Goal: Task Accomplishment & Management: Complete application form

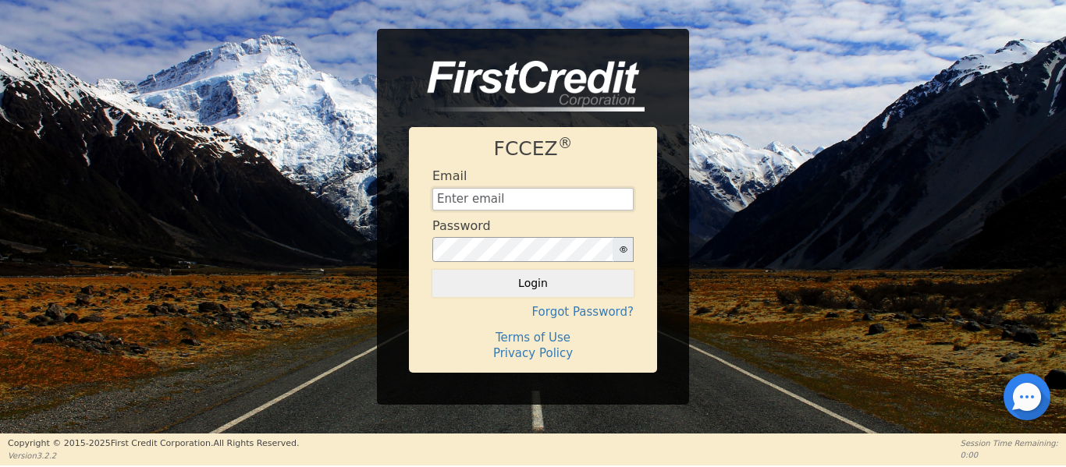
type input "[EMAIL_ADDRESS][DOMAIN_NAME]"
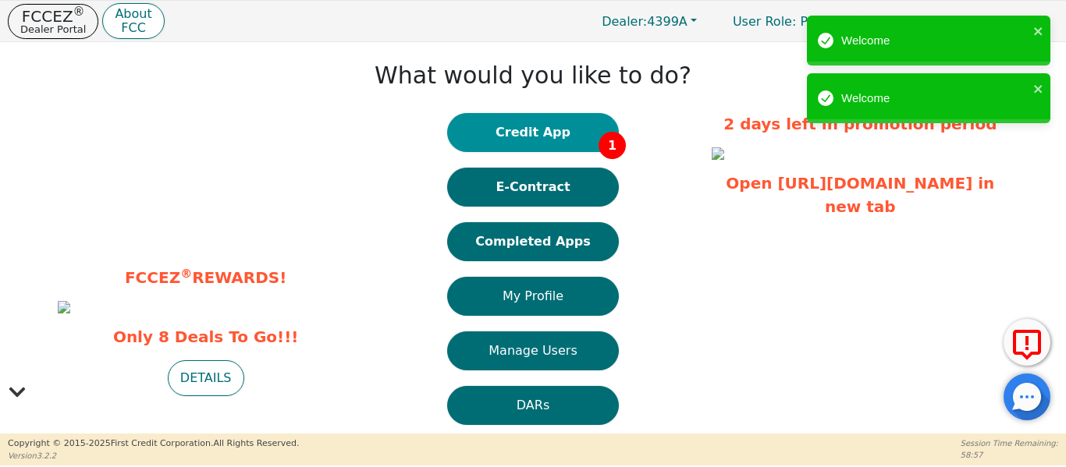
click at [555, 137] on button "Credit App 1" at bounding box center [533, 132] width 172 height 39
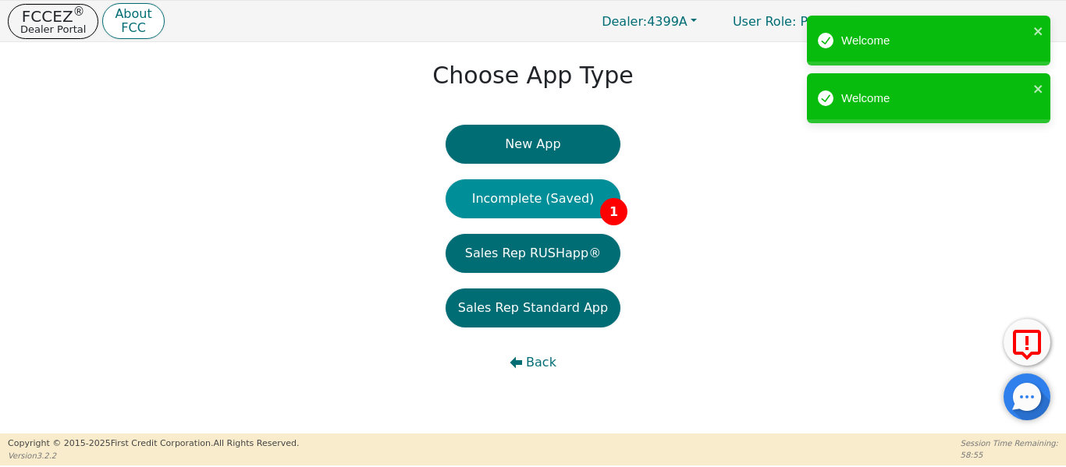
click at [528, 198] on button "Incomplete (Saved) 1" at bounding box center [533, 198] width 175 height 39
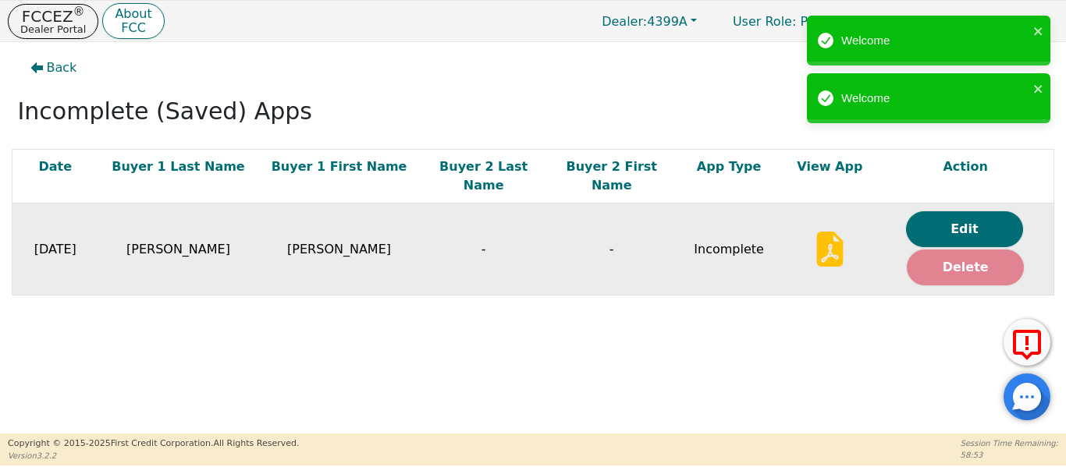
click at [964, 253] on button "Delete" at bounding box center [965, 268] width 117 height 36
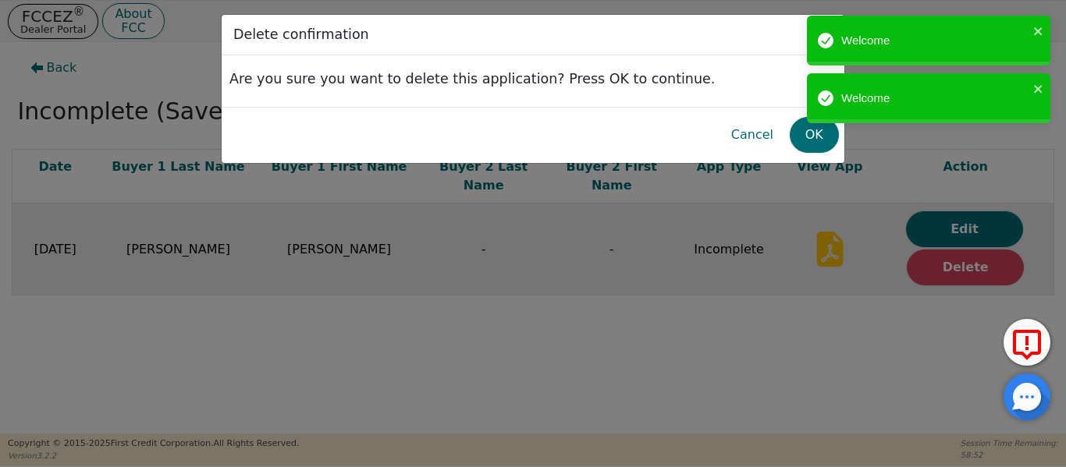
click at [812, 132] on div "Welcome Welcome" at bounding box center [929, 73] width 250 height 122
click at [812, 138] on button "OK" at bounding box center [814, 135] width 49 height 36
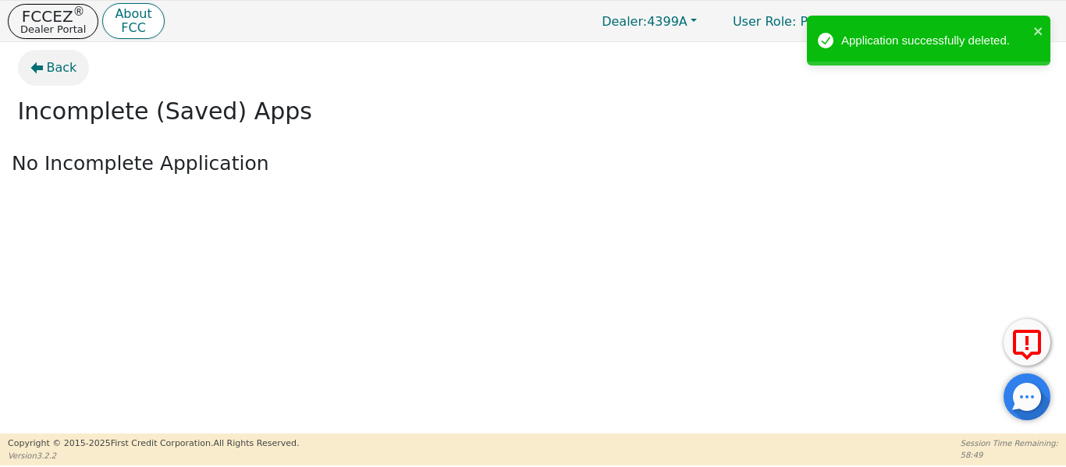
click at [59, 66] on span "Back" at bounding box center [62, 68] width 30 height 19
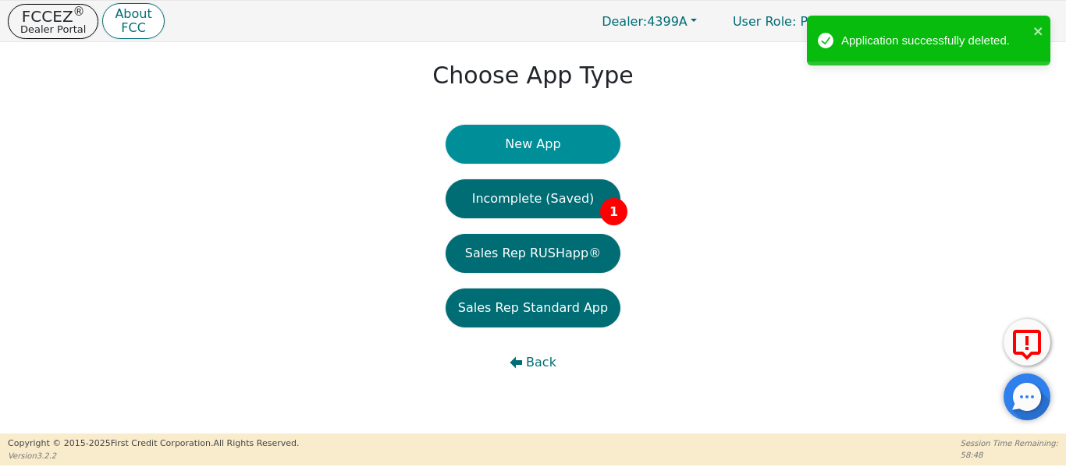
click at [505, 144] on button "New App" at bounding box center [533, 144] width 175 height 39
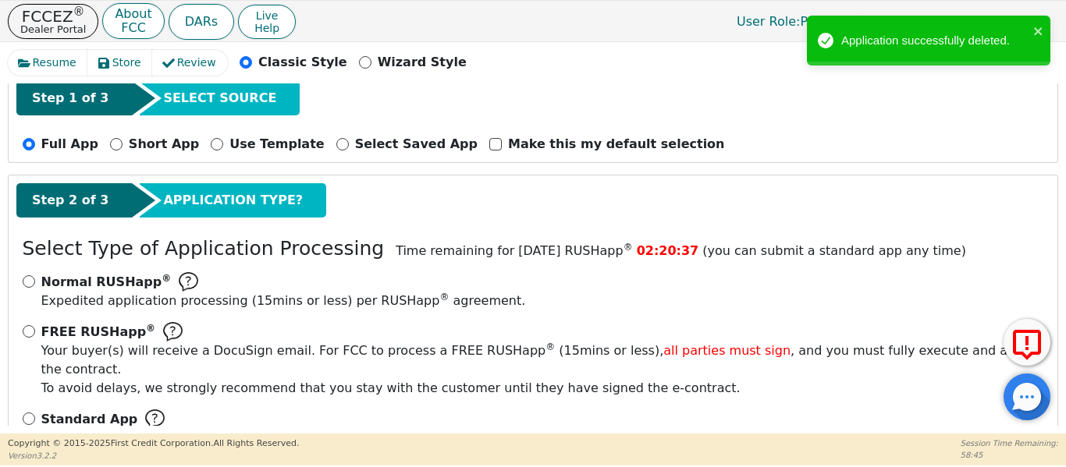
scroll to position [172, 0]
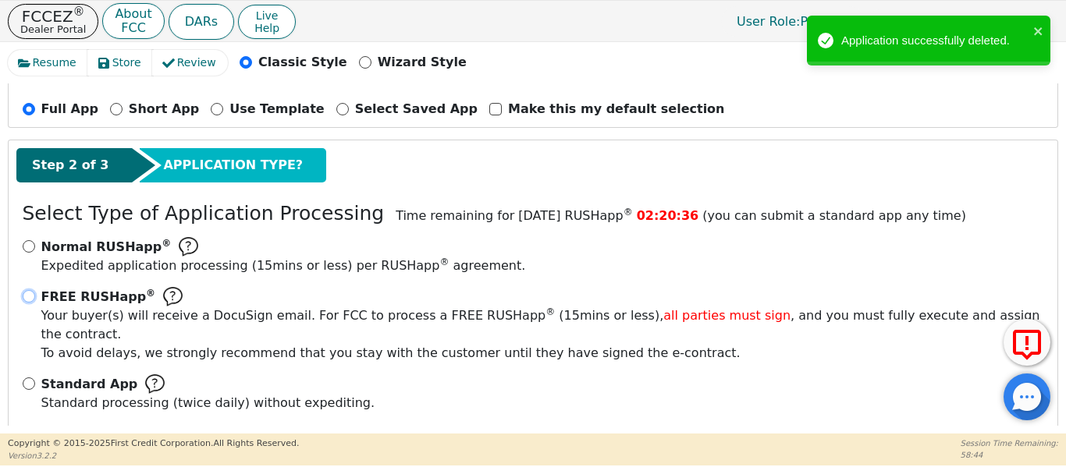
click at [29, 295] on input "FREE RUSHapp ® Your buyer(s) will receive a DocuSign email. For FCC to process …" at bounding box center [29, 296] width 12 height 12
radio input "true"
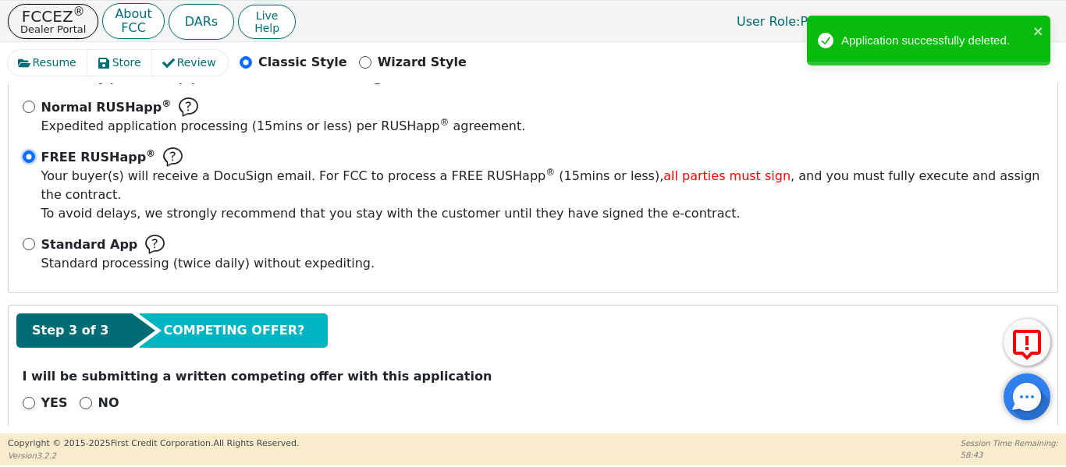
scroll to position [314, 0]
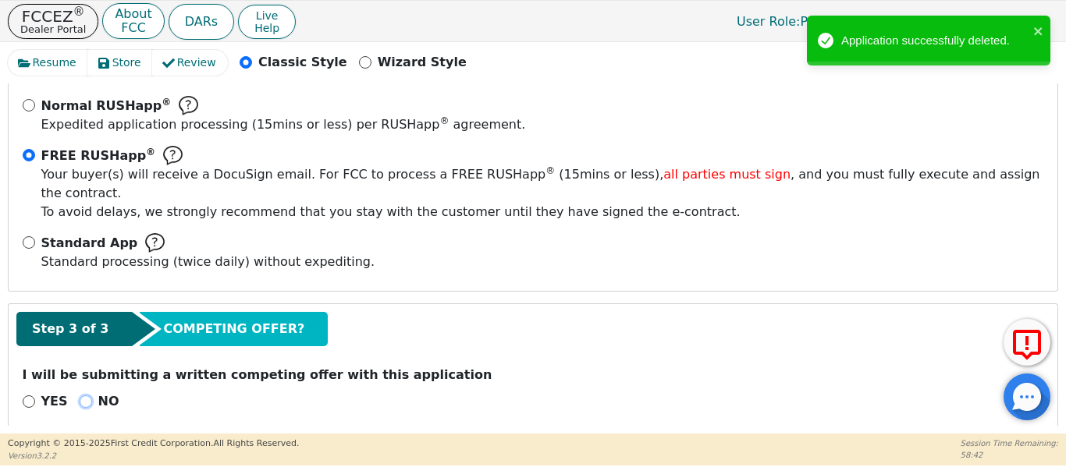
click at [80, 396] on input "NO" at bounding box center [86, 402] width 12 height 12
radio input "true"
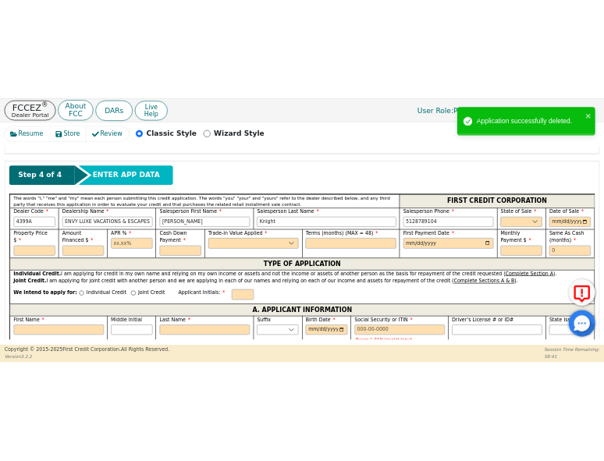
scroll to position [652, 0]
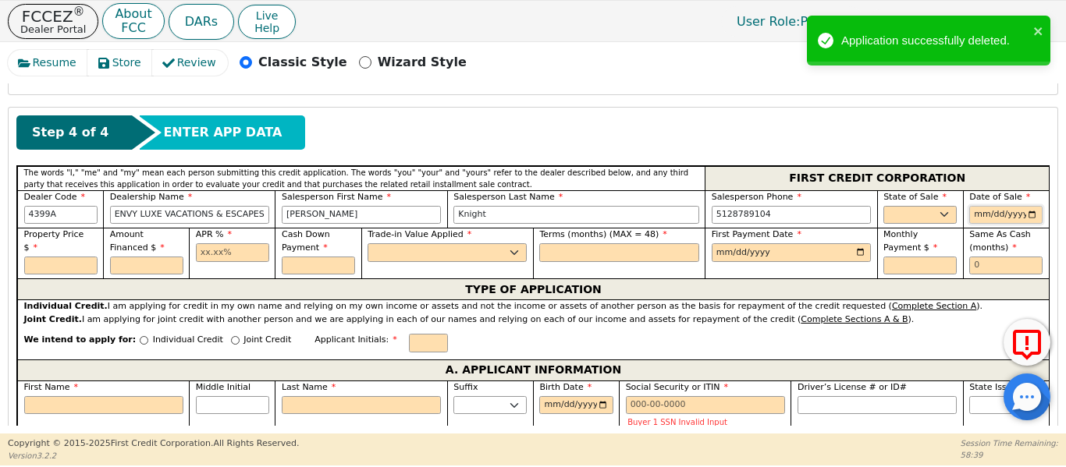
click at [1024, 206] on input "date" at bounding box center [1005, 215] width 73 height 19
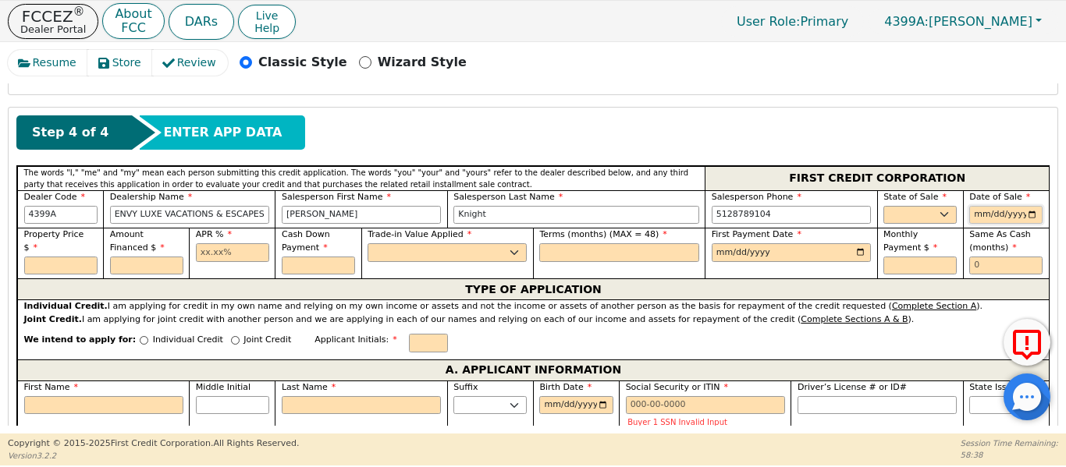
type input "[DATE]"
click at [931, 206] on select "AK AL AR AZ CA CO CT DC DE FL [GEOGRAPHIC_DATA] HI IA ID IL IN KS [GEOGRAPHIC_D…" at bounding box center [919, 215] width 73 height 19
select select "[GEOGRAPHIC_DATA]"
click at [883, 206] on select "AK AL AR AZ CA CO CT DC DE FL [GEOGRAPHIC_DATA] HI IA ID IL IN KS [GEOGRAPHIC_D…" at bounding box center [919, 215] width 73 height 19
drag, startPoint x: 990, startPoint y: 245, endPoint x: 918, endPoint y: 248, distance: 71.9
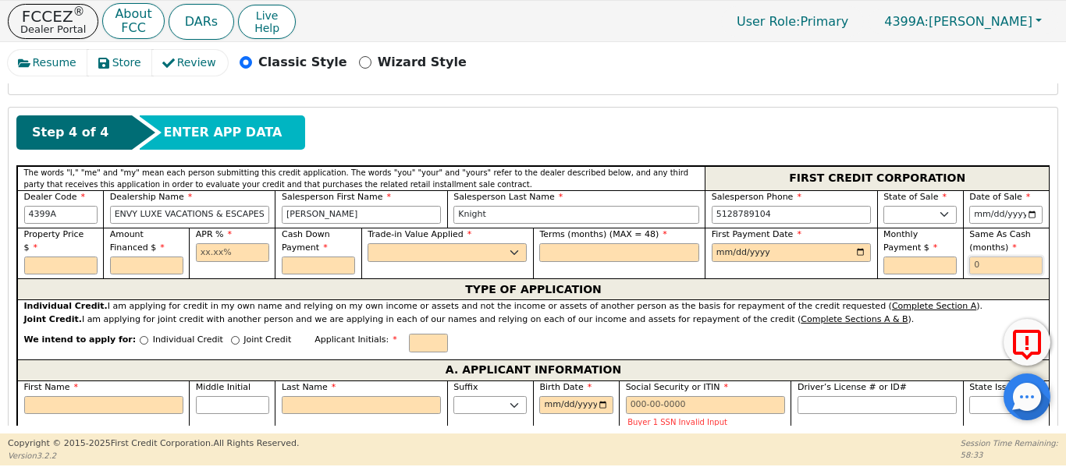
click at [921, 248] on div "Property Price $ Amount Financed $ APR % Cash Down Payment Trade-in Value Appli…" at bounding box center [533, 253] width 1032 height 51
type input "6"
click at [608, 243] on input "text" at bounding box center [618, 252] width 159 height 19
type input "48"
click at [861, 243] on input "date" at bounding box center [791, 252] width 159 height 19
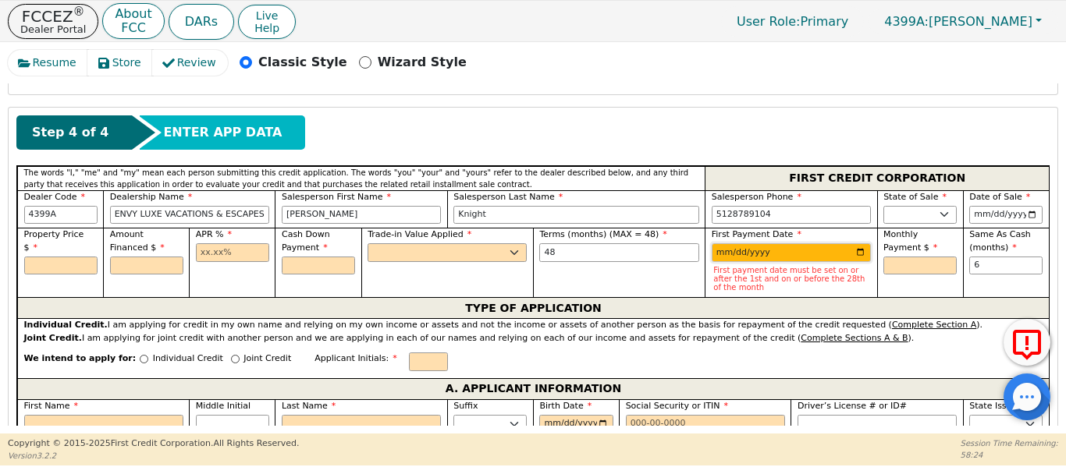
type input "[DATE]"
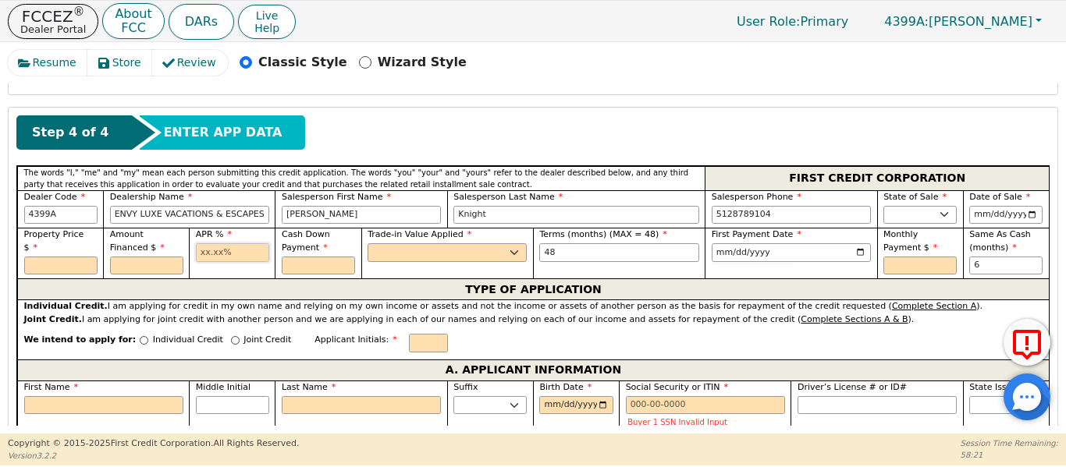
click at [215, 243] on input "text" at bounding box center [232, 252] width 73 height 19
type input "17.99"
click at [484, 243] on select "Yes No" at bounding box center [447, 252] width 159 height 19
select select "n"
click at [368, 243] on select "Yes No" at bounding box center [447, 252] width 159 height 19
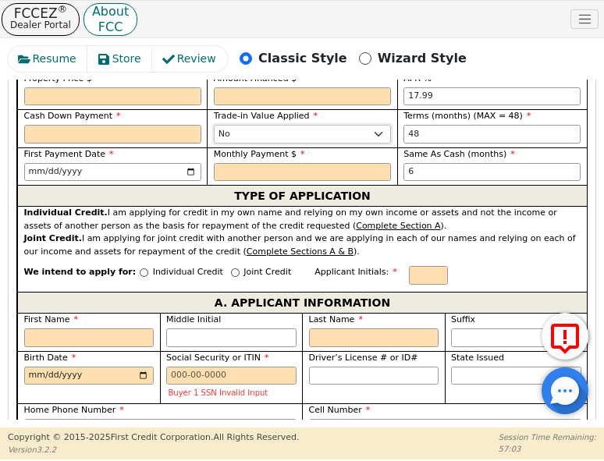
scroll to position [1000, 0]
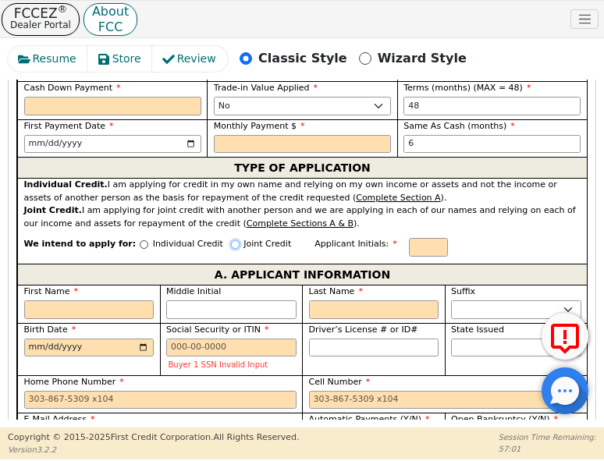
click at [231, 240] on input "Joint Credit" at bounding box center [235, 244] width 9 height 9
radio input "true"
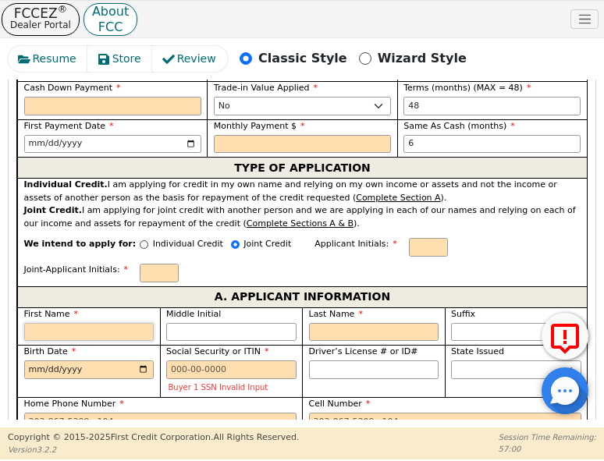
click at [114, 323] on input "First Name" at bounding box center [89, 332] width 130 height 19
type input "S"
type input "Se"
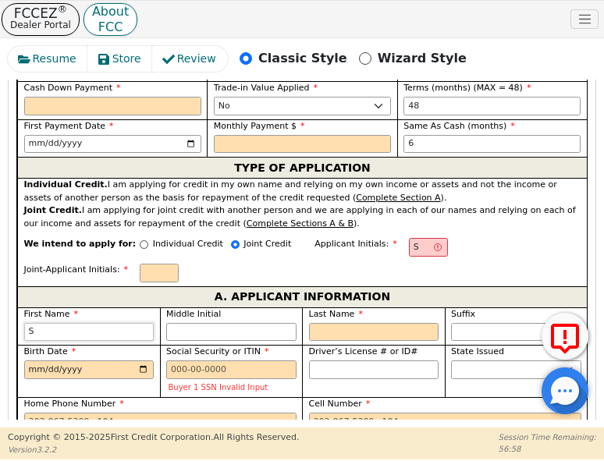
type input "Se"
type input "Ser"
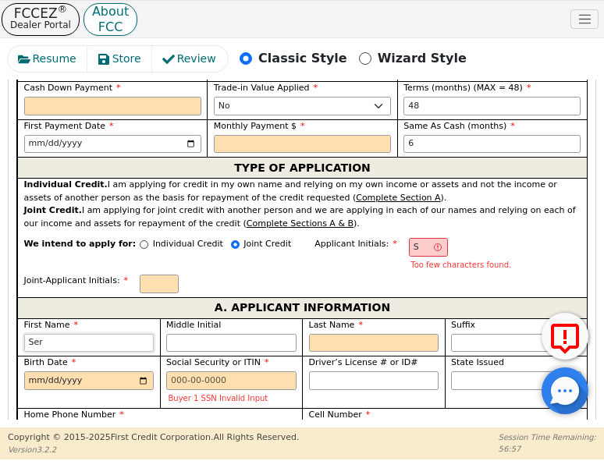
type input "Serg"
type input "Sergi"
type input "[PERSON_NAME]"
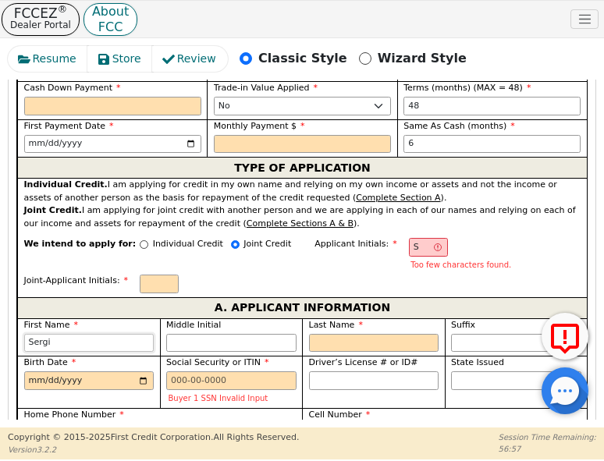
type input "[PERSON_NAME]"
type input "SL"
type input "L"
type input "[PERSON_NAME]"
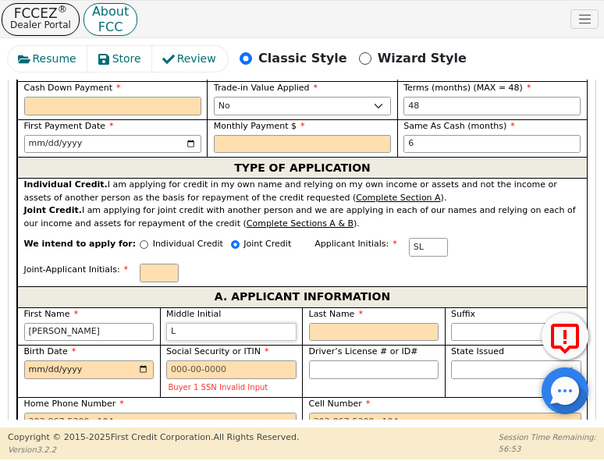
type input "S"
type input "[PERSON_NAME]"
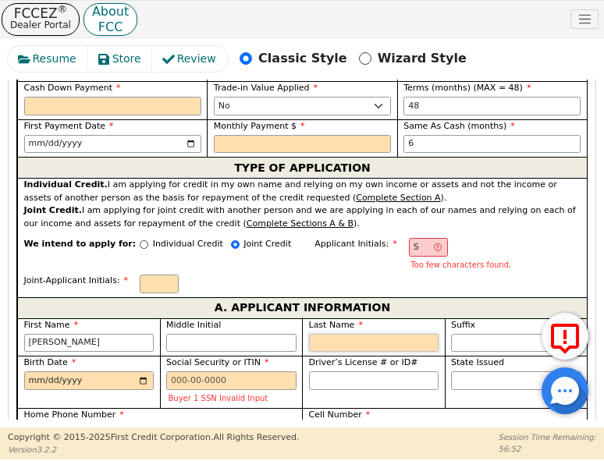
type input "SL"
type input "L"
type input "[PERSON_NAME]"
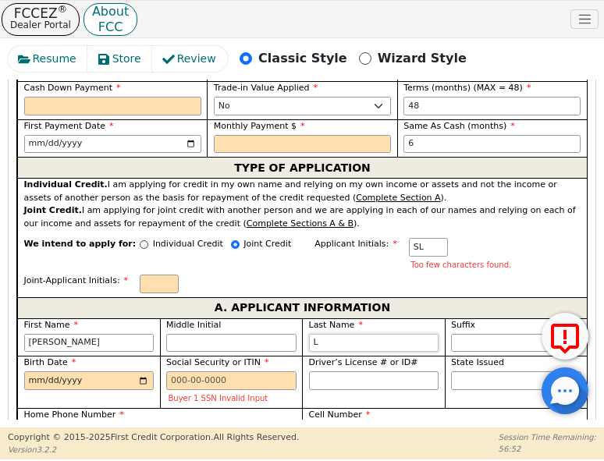
type input "Le"
type input "[PERSON_NAME]"
type input "Led"
type input "[PERSON_NAME]"
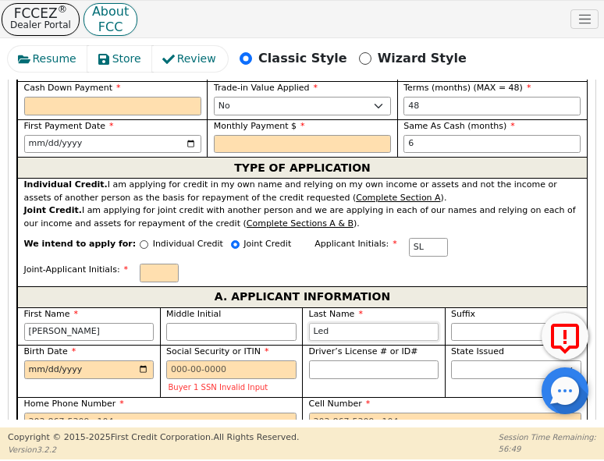
type input "Lede"
type input "[PERSON_NAME]"
type input "Ledes"
type input "[PERSON_NAME]"
type input "Ledesm"
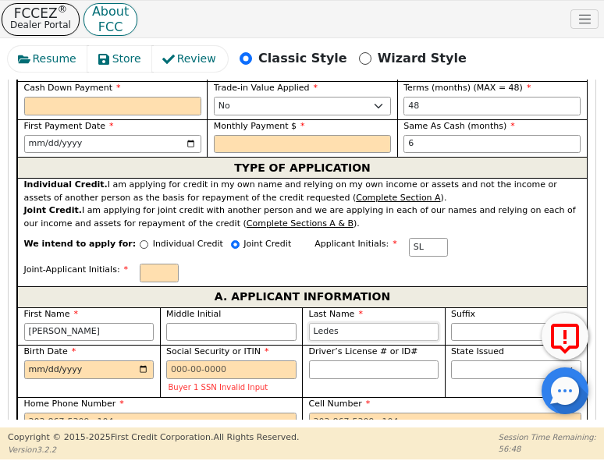
type input "[PERSON_NAME]"
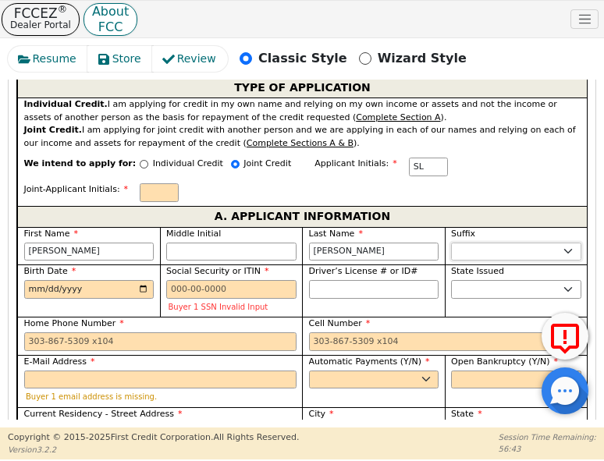
scroll to position [1129, 0]
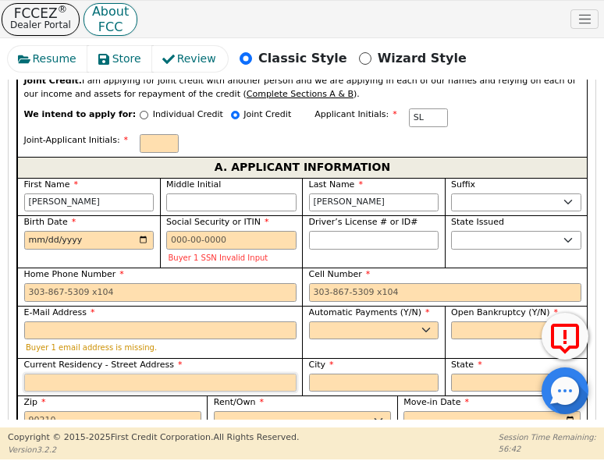
click at [72, 374] on input "Current Residency - Street Address" at bounding box center [160, 383] width 272 height 19
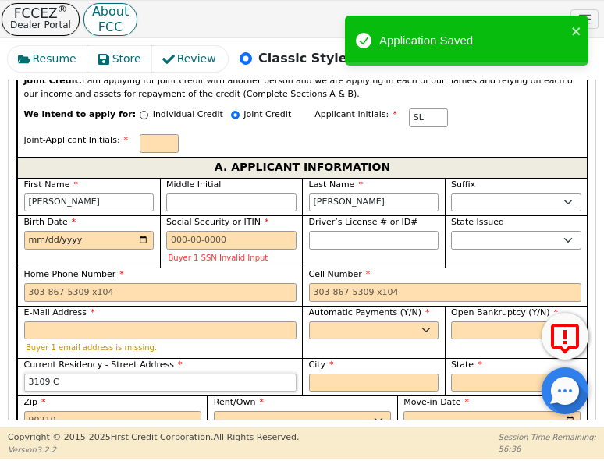
type input "3109 C"
click at [62, 396] on label "Zip" at bounding box center [112, 402] width 177 height 13
click at [62, 411] on input "Zip" at bounding box center [112, 420] width 177 height 19
click at [68, 374] on input "3109 C" at bounding box center [160, 383] width 272 height 19
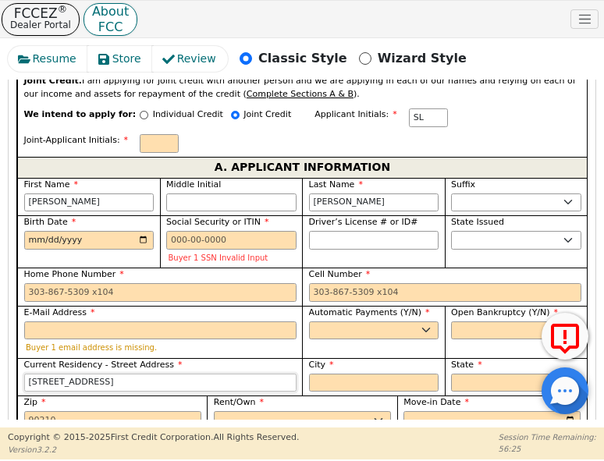
type input "[STREET_ADDRESS]"
type input "Killeen"
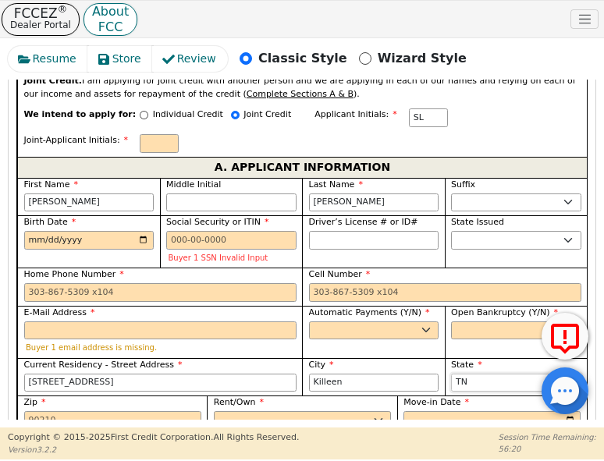
select select "[GEOGRAPHIC_DATA]"
click at [44, 411] on input "Zip" at bounding box center [112, 420] width 177 height 19
type input "76542"
drag, startPoint x: 254, startPoint y: 351, endPoint x: 258, endPoint y: 340, distance: 11.9
click at [254, 411] on select "Rent Own" at bounding box center [302, 420] width 177 height 19
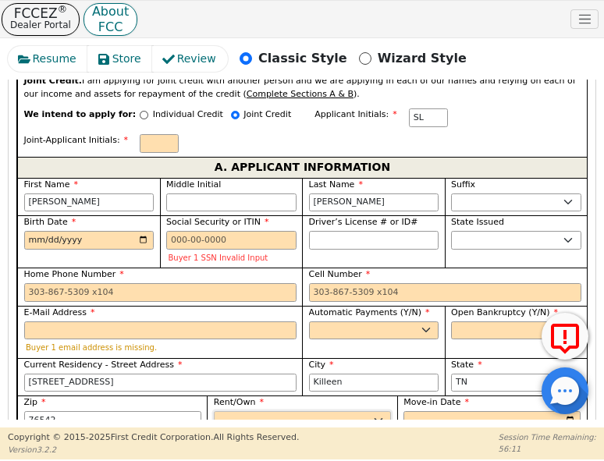
select select "Own"
click at [214, 411] on select "Rent Own" at bounding box center [302, 420] width 177 height 19
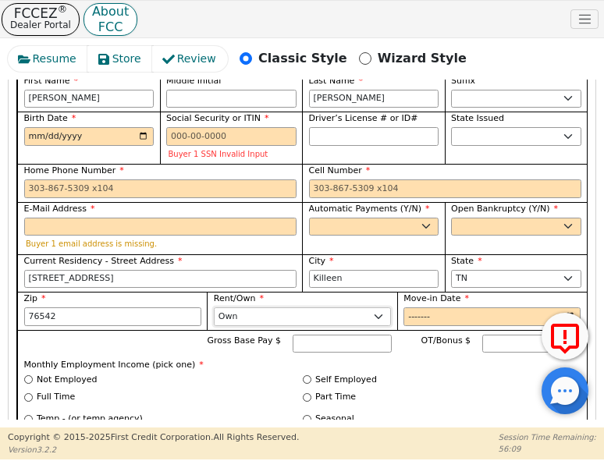
scroll to position [1234, 0]
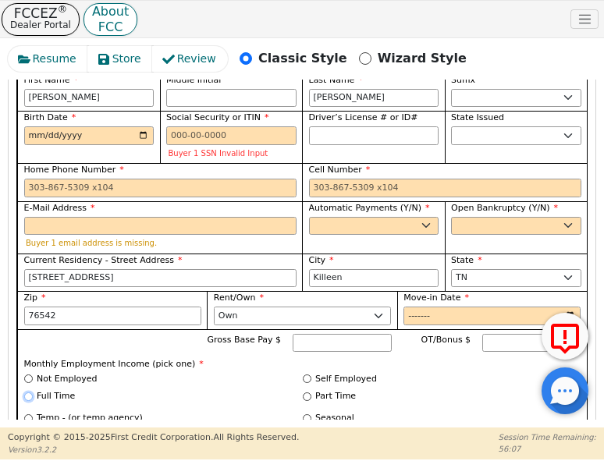
click at [28, 393] on input "Full Time" at bounding box center [28, 397] width 9 height 9
radio input "true"
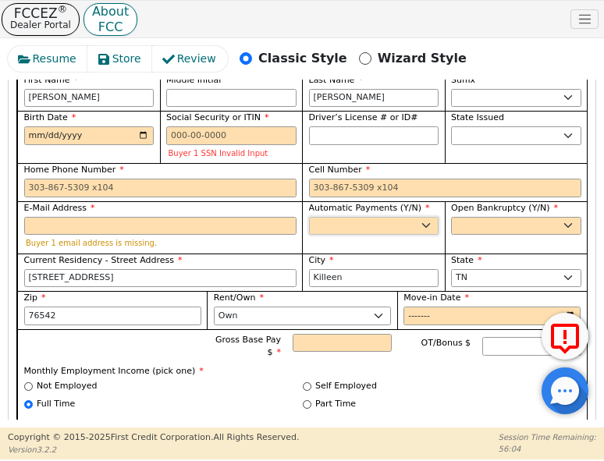
click at [382, 217] on select "Yes No" at bounding box center [374, 226] width 130 height 19
select select "y"
click at [309, 217] on select "Yes No" at bounding box center [374, 226] width 130 height 19
type input "[PERSON_NAME]"
click at [492, 217] on select "Yes No" at bounding box center [516, 226] width 130 height 19
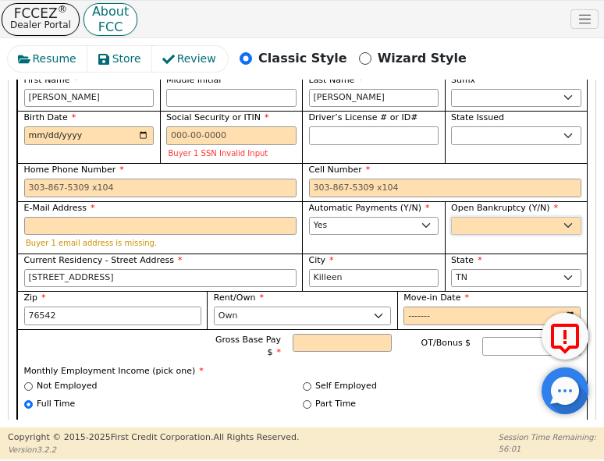
select select "n"
click at [451, 217] on select "Yes No" at bounding box center [516, 226] width 130 height 19
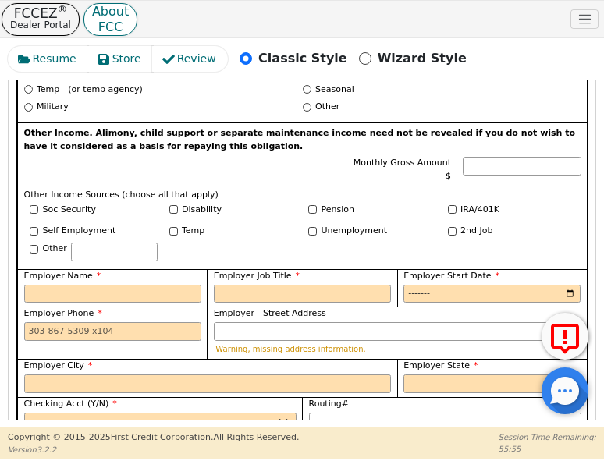
scroll to position [1572, 0]
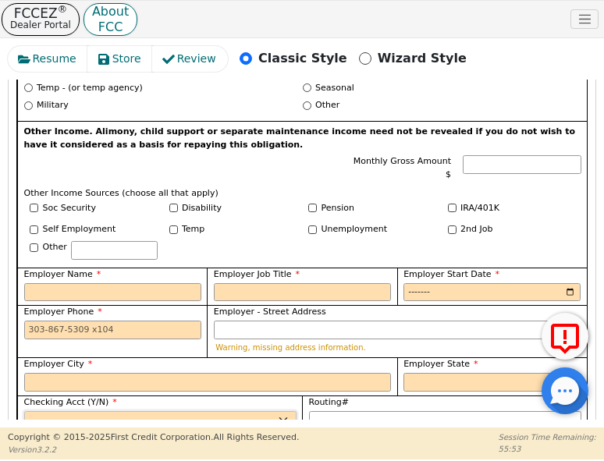
click at [123, 411] on select "Yes No" at bounding box center [160, 420] width 272 height 19
select select "y"
click at [24, 411] on select "Yes No" at bounding box center [160, 420] width 272 height 19
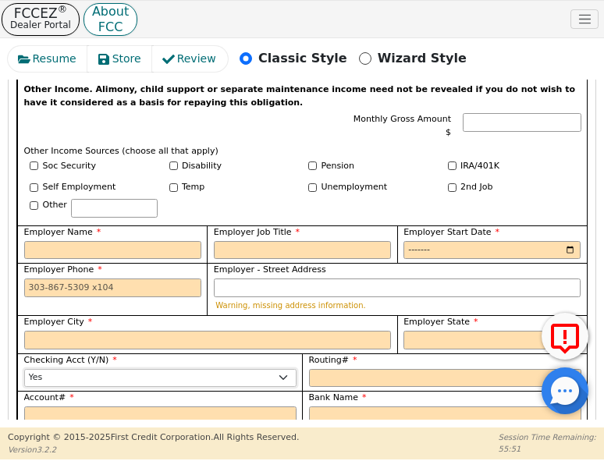
scroll to position [1624, 0]
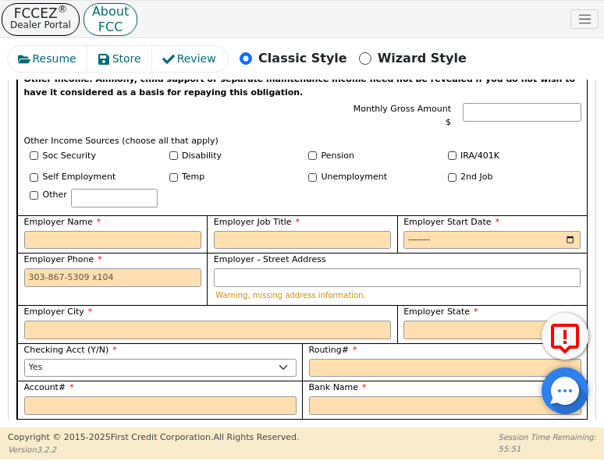
click at [112, 435] on select "Yes No" at bounding box center [160, 444] width 272 height 19
select select "n"
click at [24, 435] on select "Yes No" at bounding box center [160, 444] width 272 height 19
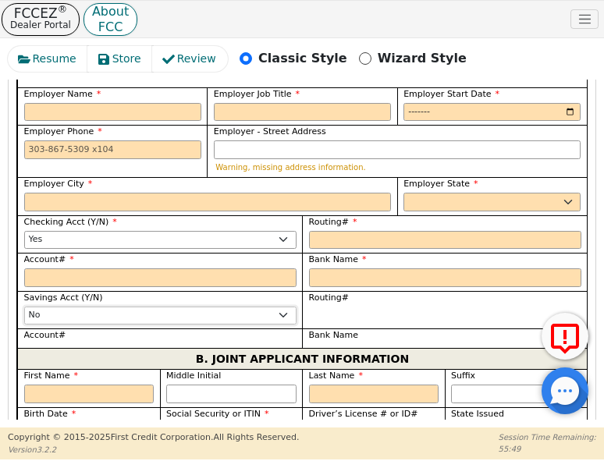
scroll to position [1753, 0]
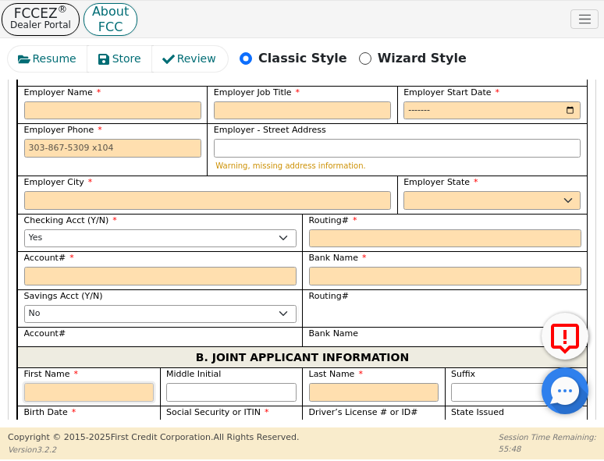
click at [108, 383] on input "First Name" at bounding box center [89, 392] width 130 height 19
type input "J"
type input "[PERSON_NAME]"
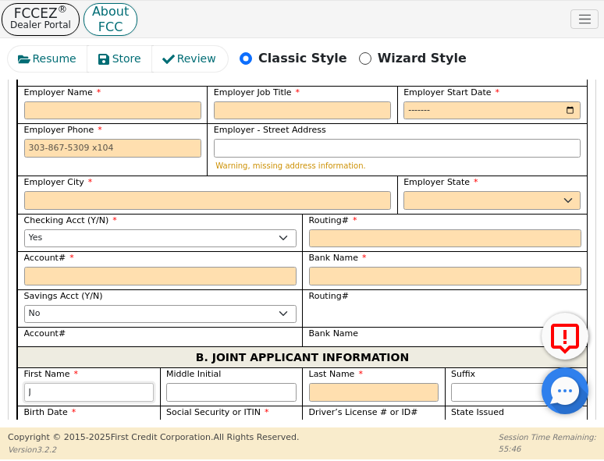
type input "[PERSON_NAME]"
type input "Jaz"
type input "Jazz"
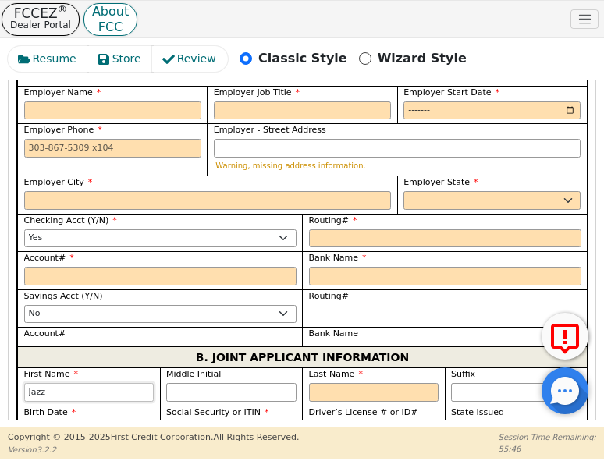
type input "Jazzm"
type input "Jazzmi"
type input "Jazzmin"
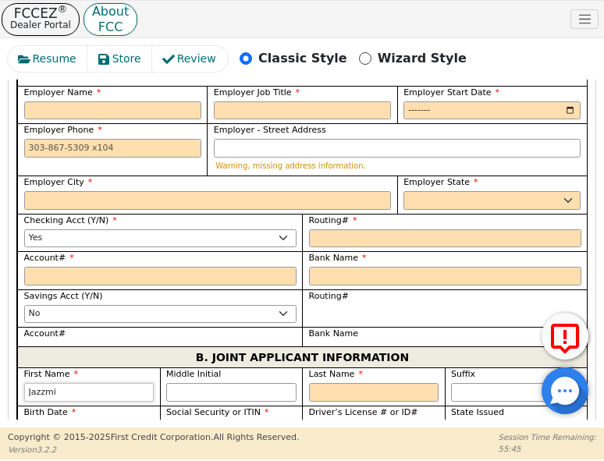
type input "Jazzmin"
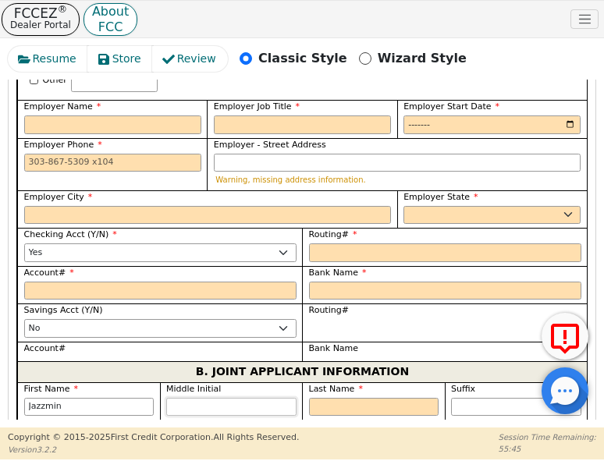
scroll to position [1790, 0]
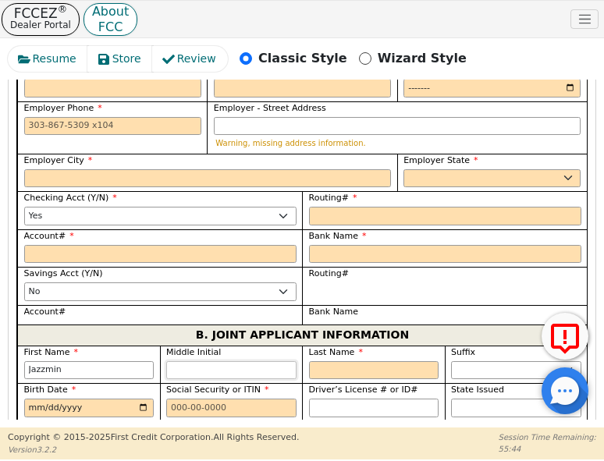
type input "L"
type input "JL"
type input "Jazzmin L"
type input "L"
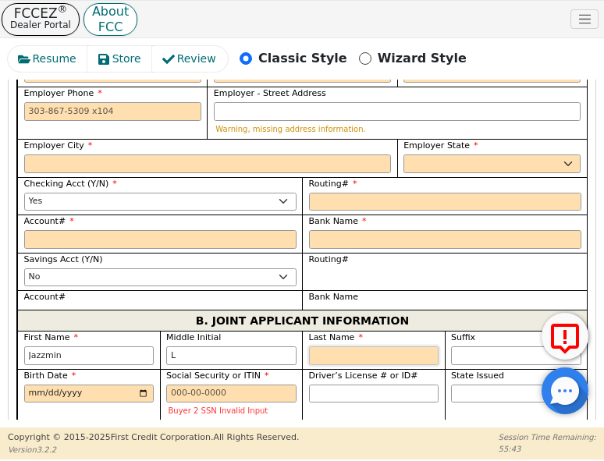
scroll to position [1753, 0]
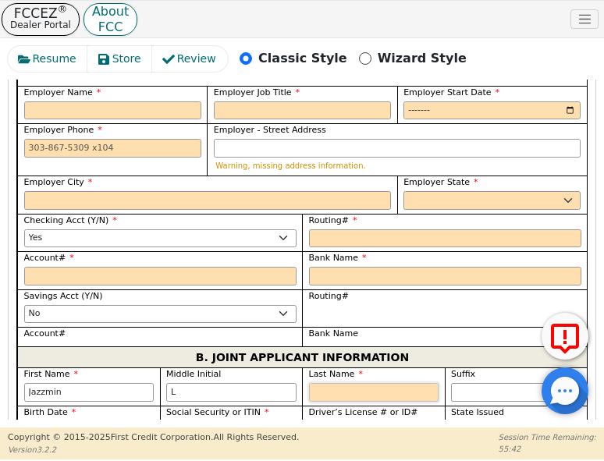
type input "L"
type input "JLL"
type input "Jazzmin L L"
type input "Le"
type input "Jazzmin [PERSON_NAME]"
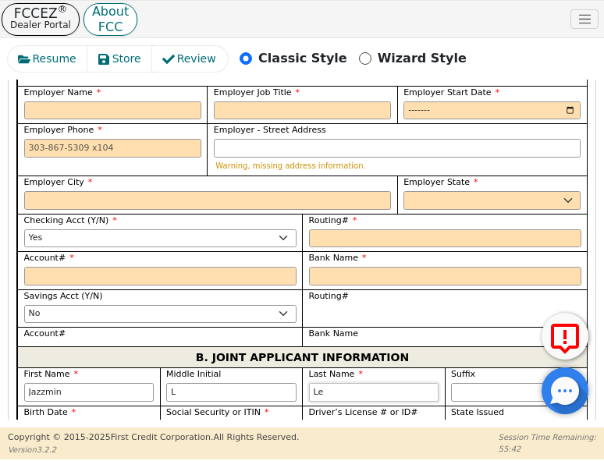
type input "Led"
type input "Jazzmin L Led"
type input "Lede"
type input "[PERSON_NAME]"
type input "Ledes"
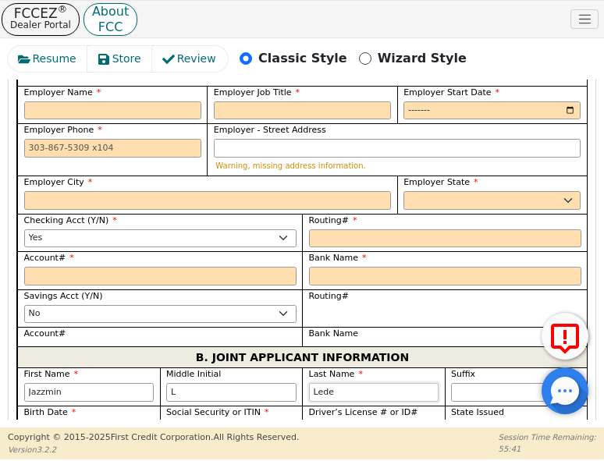
type input "[PERSON_NAME]"
type input "Ledesm"
type input "Jazzmin L Ledesm"
type input "[PERSON_NAME]"
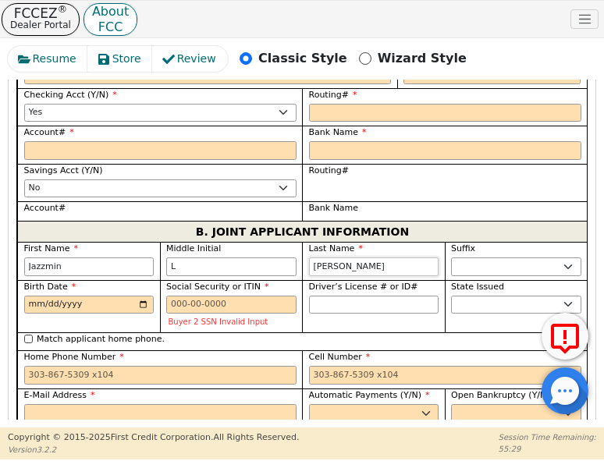
scroll to position [1884, 0]
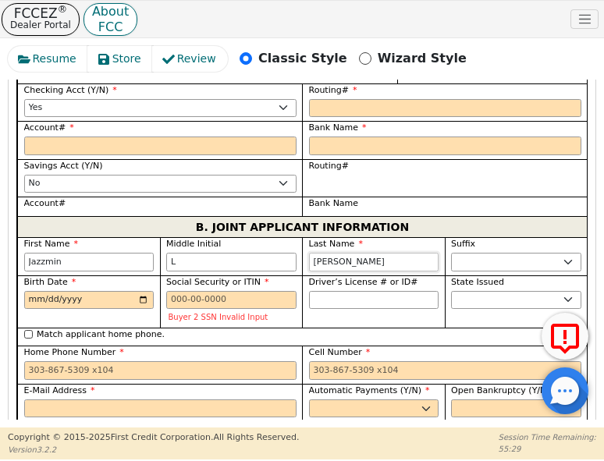
type input "[PERSON_NAME]"
click at [25, 439] on input "Match applicant address." at bounding box center [28, 443] width 9 height 9
checkbox input "true"
type input "[STREET_ADDRESS]"
type input "Killeen"
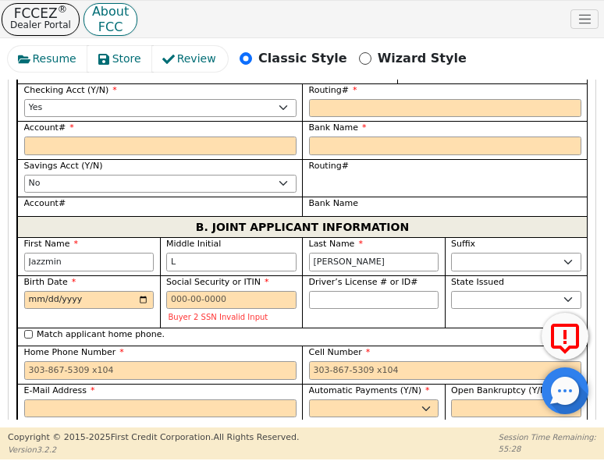
select select "[GEOGRAPHIC_DATA]"
type input "76542"
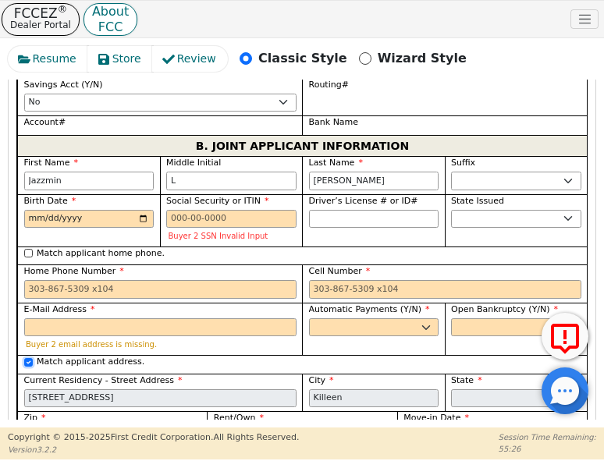
scroll to position [1988, 0]
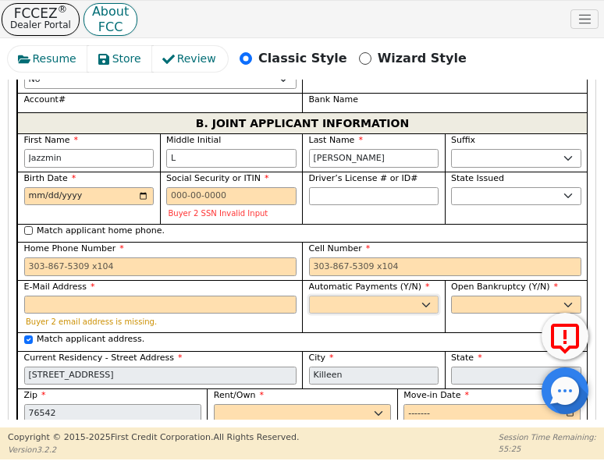
click at [317, 296] on select "Yes No" at bounding box center [374, 305] width 130 height 19
select select "y"
click at [309, 296] on select "Yes No" at bounding box center [374, 305] width 130 height 19
type input "[PERSON_NAME]"
click at [469, 296] on select "Yes No" at bounding box center [516, 305] width 130 height 19
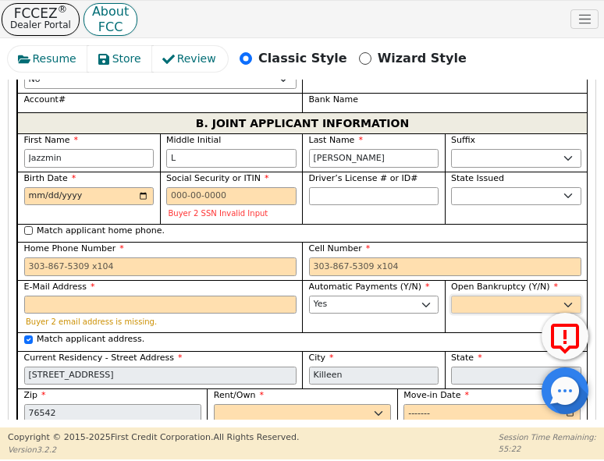
select select "n"
click at [451, 296] on select "Yes No" at bounding box center [516, 305] width 130 height 19
click at [240, 404] on select "Rent Own" at bounding box center [302, 413] width 177 height 19
select select "Own"
click at [214, 404] on select "Rent Own" at bounding box center [302, 413] width 177 height 19
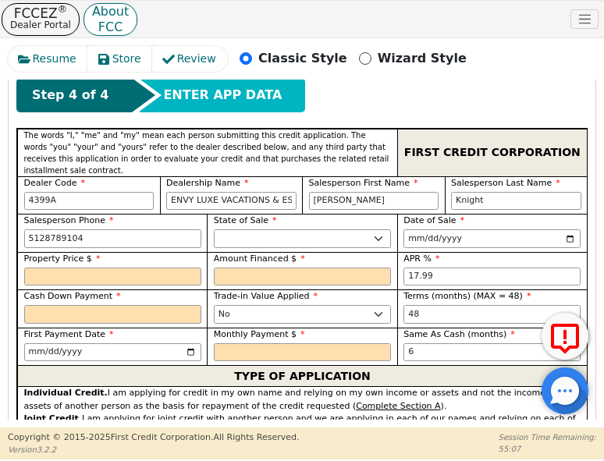
scroll to position [817, 0]
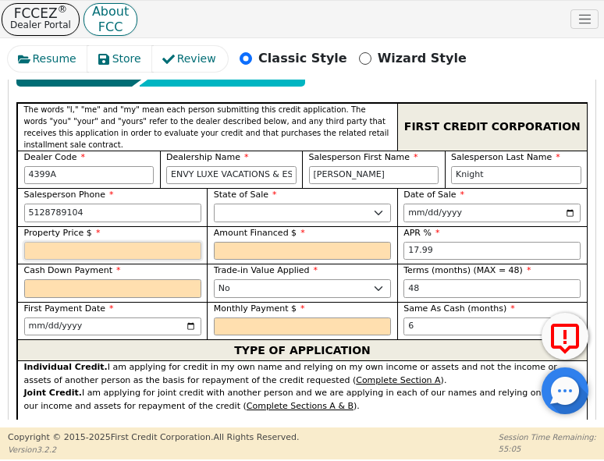
click at [129, 242] on input "text" at bounding box center [112, 251] width 177 height 19
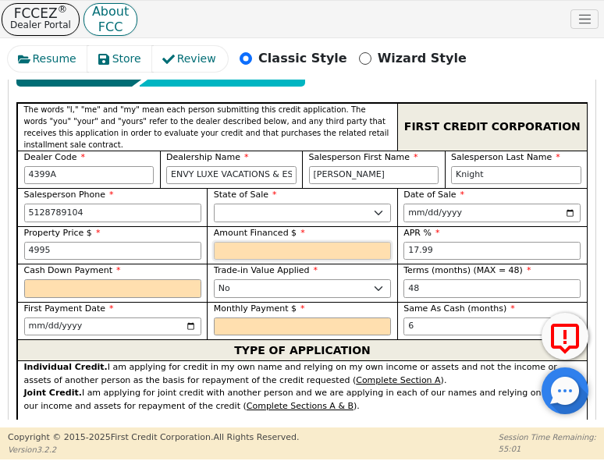
type input "4995.00"
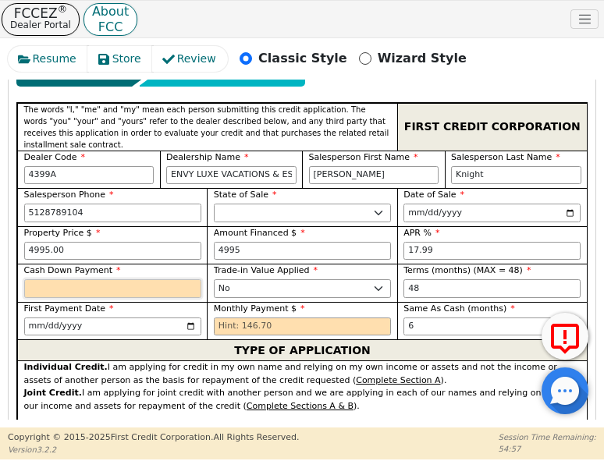
type input "4995.00"
drag, startPoint x: 69, startPoint y: 244, endPoint x: 64, endPoint y: 238, distance: 8.3
click at [64, 279] on input "text" at bounding box center [112, 288] width 177 height 19
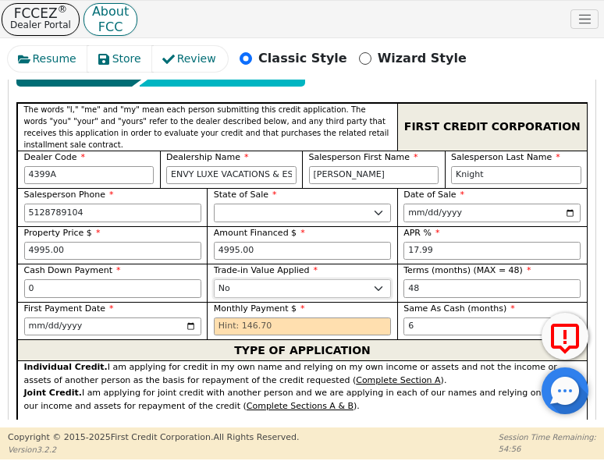
type input "0.00"
click at [240, 318] on input "text" at bounding box center [302, 327] width 177 height 19
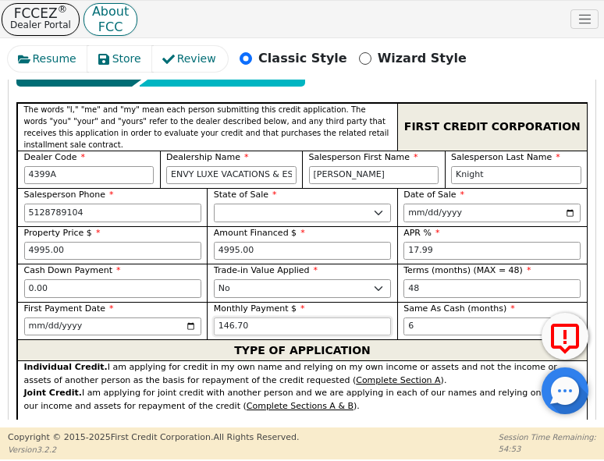
type input "146.70"
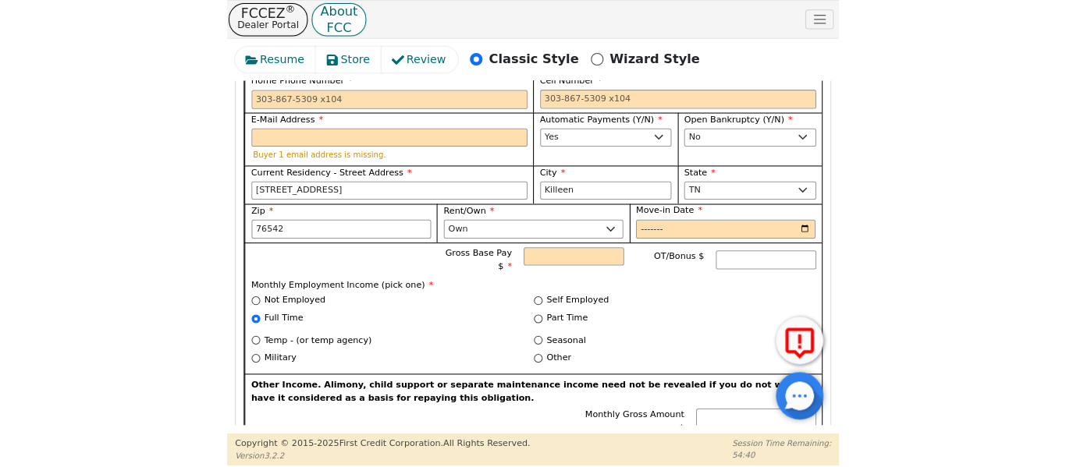
scroll to position [1338, 0]
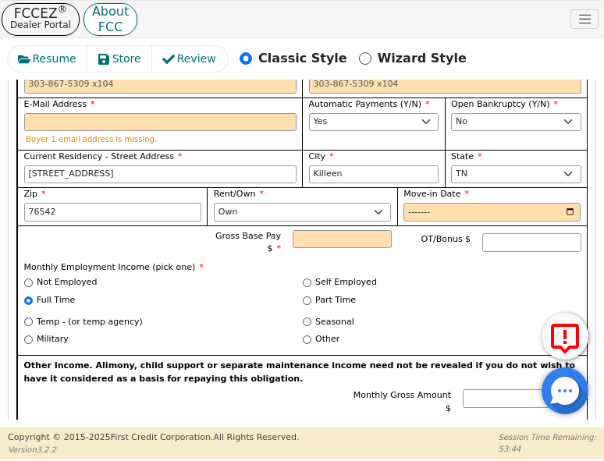
click at [400, 333] on div "Other" at bounding box center [442, 342] width 279 height 18
